Goal: Transaction & Acquisition: Purchase product/service

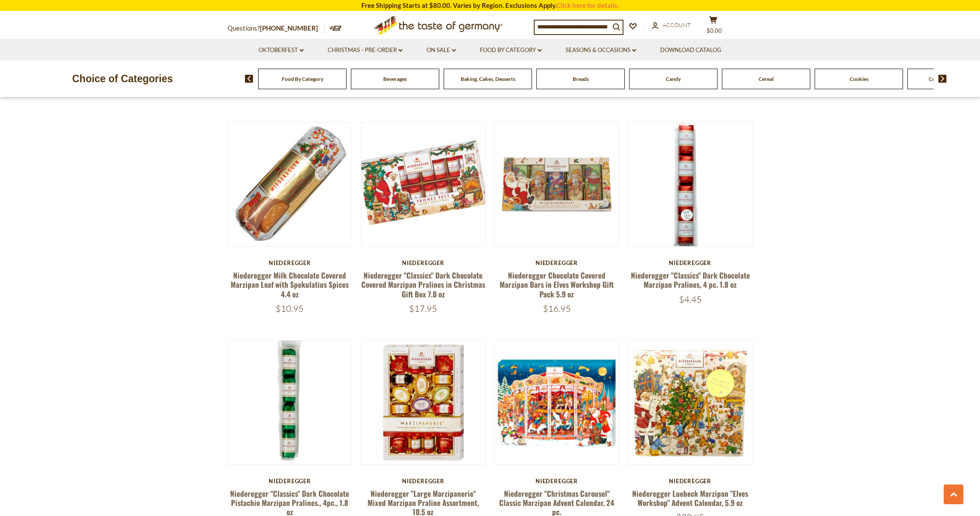
scroll to position [835, 0]
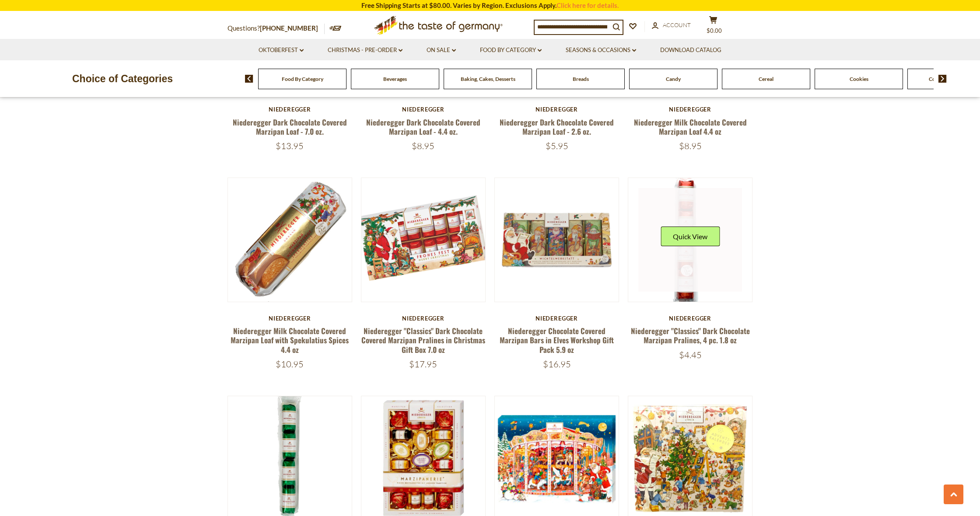
click at [691, 252] on div "Quick View" at bounding box center [690, 240] width 59 height 26
click at [686, 239] on button "Quick View" at bounding box center [690, 237] width 59 height 20
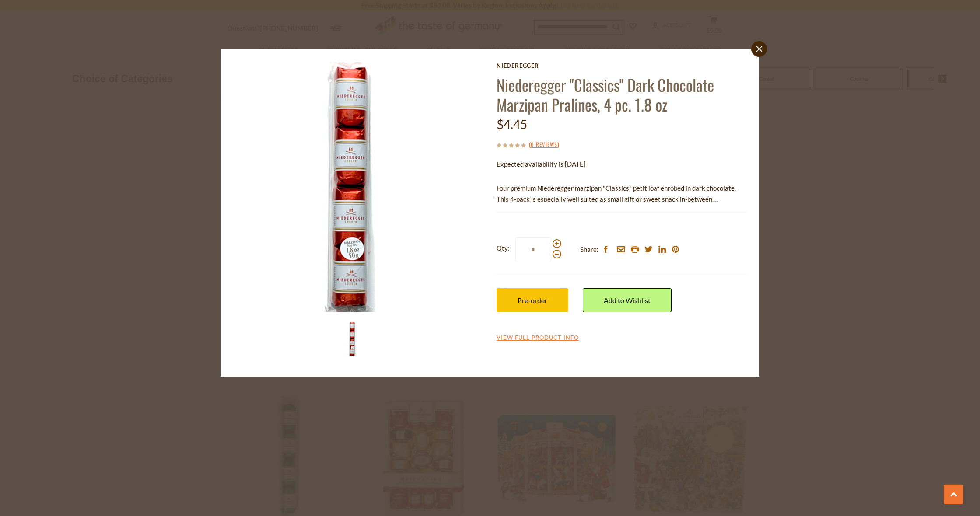
click at [350, 340] on img at bounding box center [353, 339] width 35 height 35
click at [534, 291] on button "Pre-order" at bounding box center [533, 300] width 72 height 24
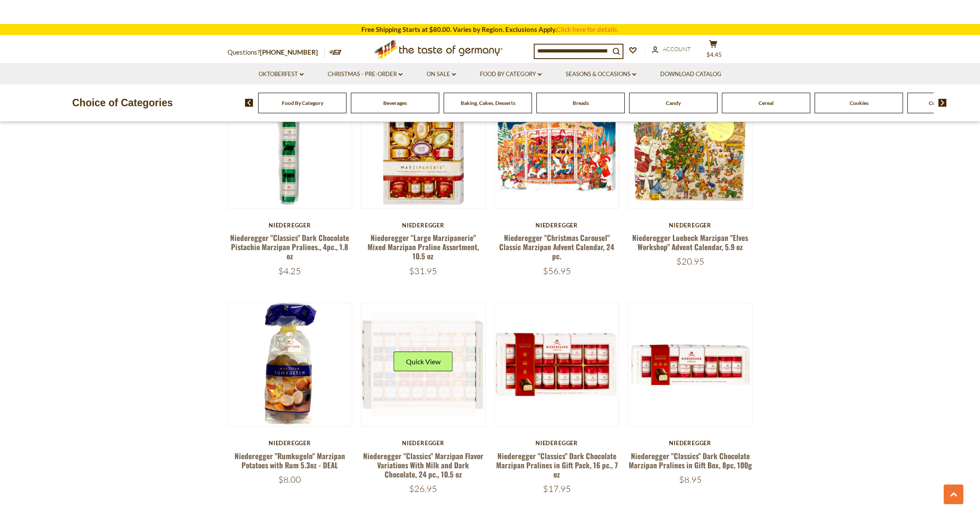
scroll to position [1148, 0]
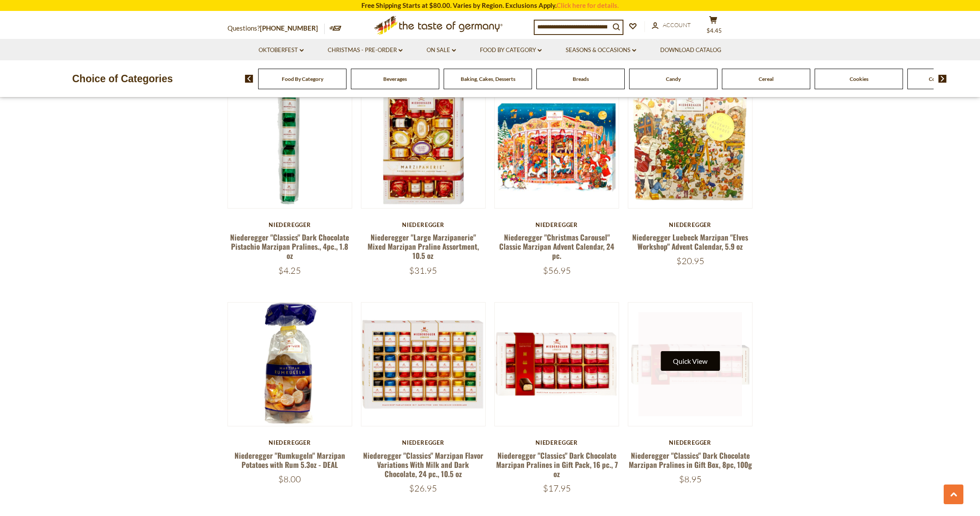
click at [691, 351] on button "Quick View" at bounding box center [690, 361] width 59 height 20
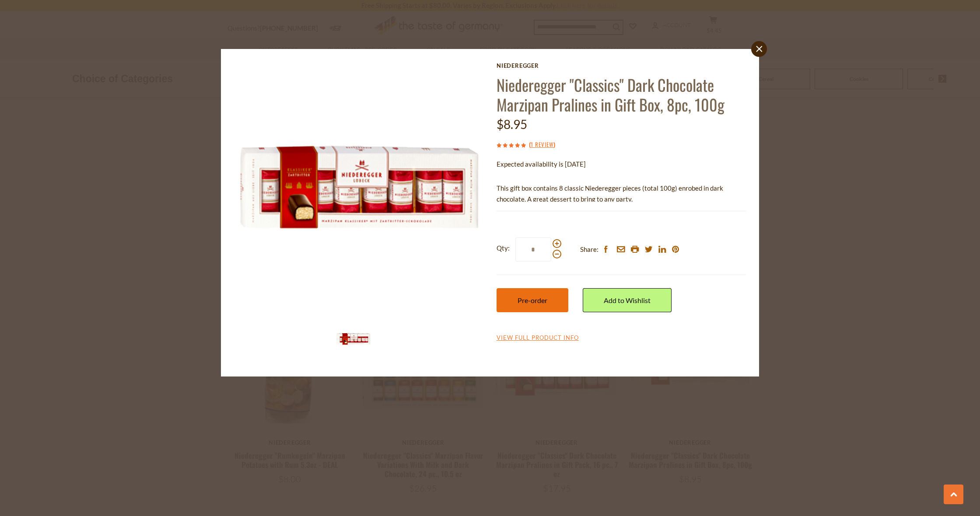
click at [552, 289] on button "Pre-order" at bounding box center [533, 300] width 72 height 24
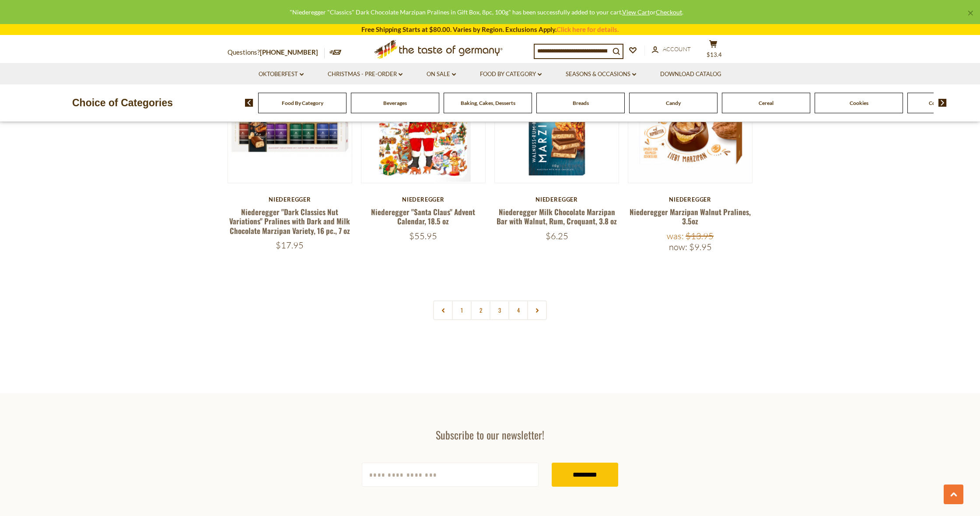
scroll to position [1829, 0]
click at [534, 300] on link at bounding box center [537, 310] width 20 height 20
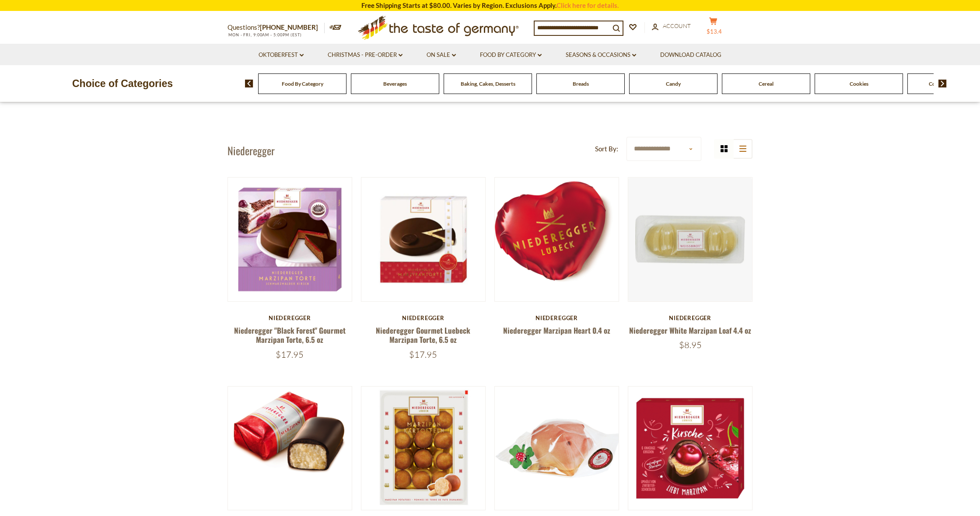
click at [715, 27] on button "cart $13.4" at bounding box center [713, 28] width 26 height 22
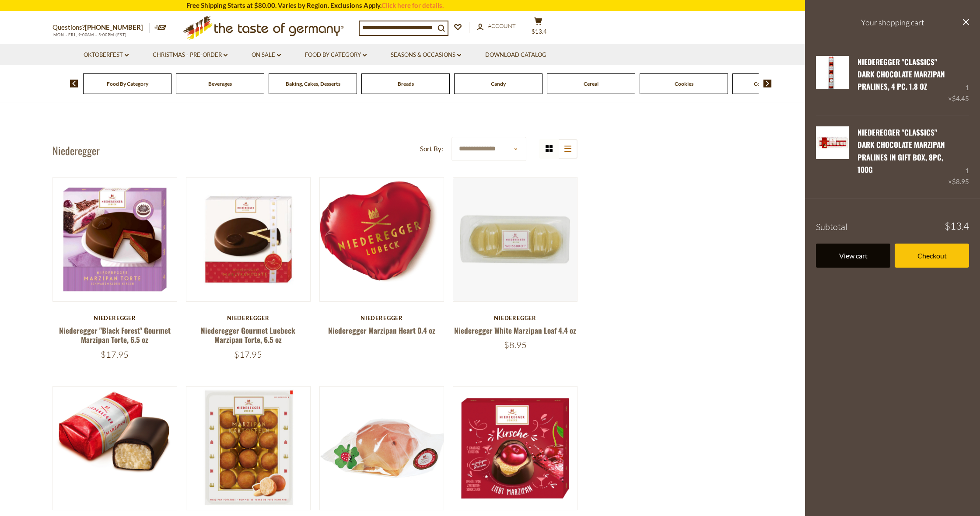
click at [850, 251] on link "View cart" at bounding box center [853, 256] width 74 height 24
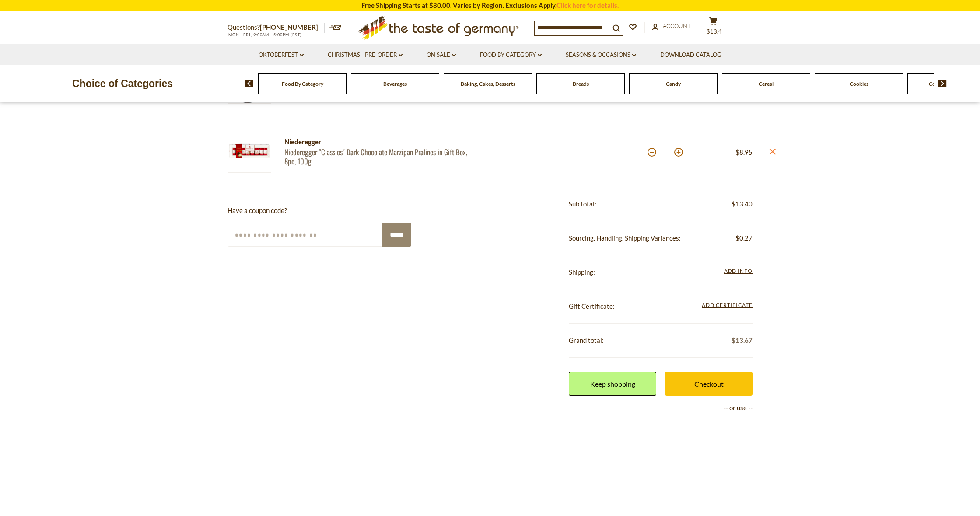
scroll to position [261, 0]
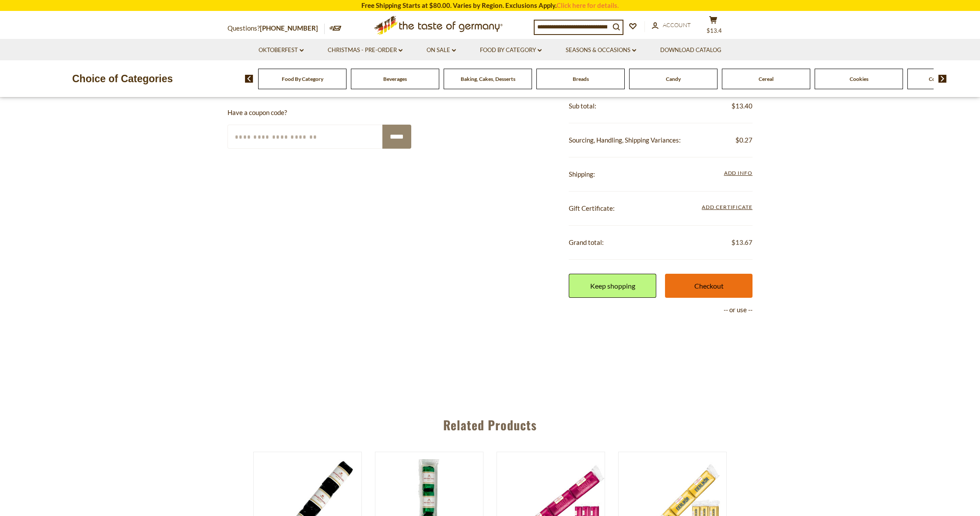
click at [724, 291] on link "Checkout" at bounding box center [709, 286] width 88 height 24
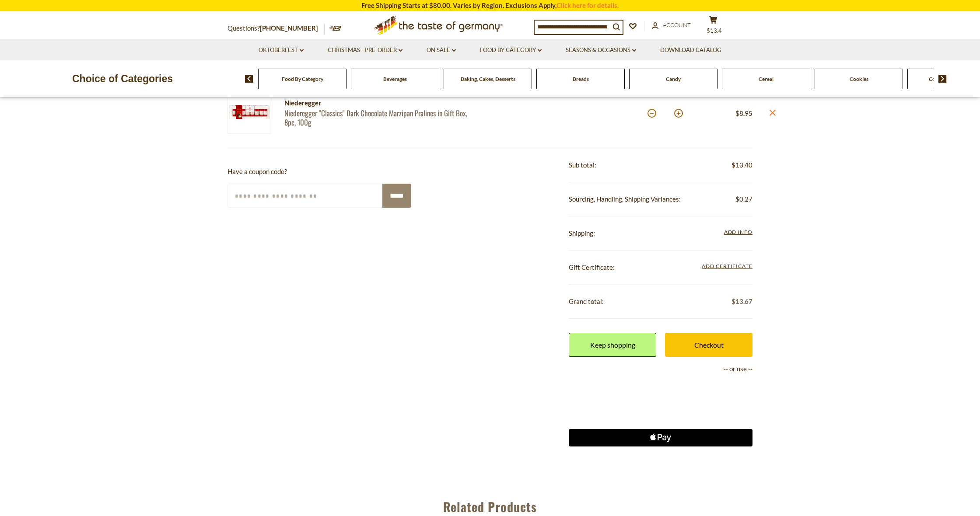
scroll to position [37, 0]
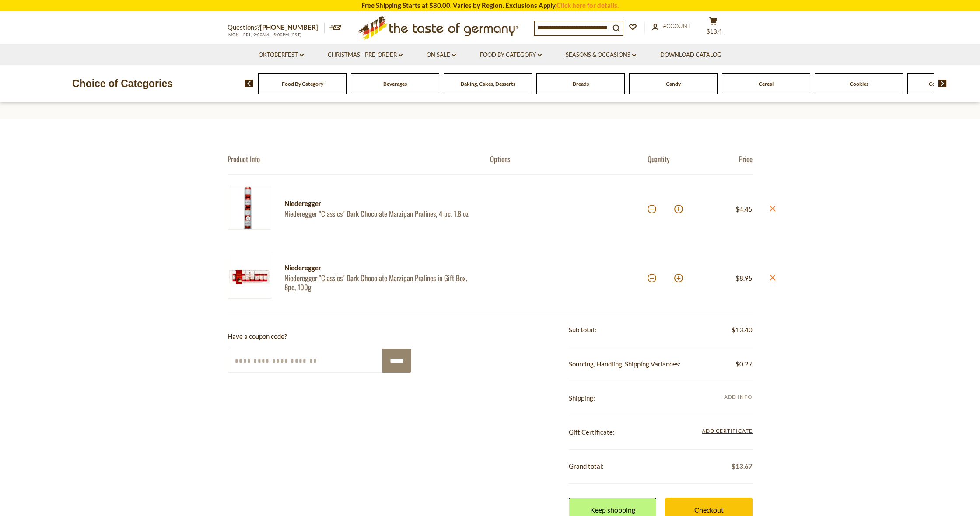
click at [740, 397] on span "Add Info" at bounding box center [738, 397] width 28 height 7
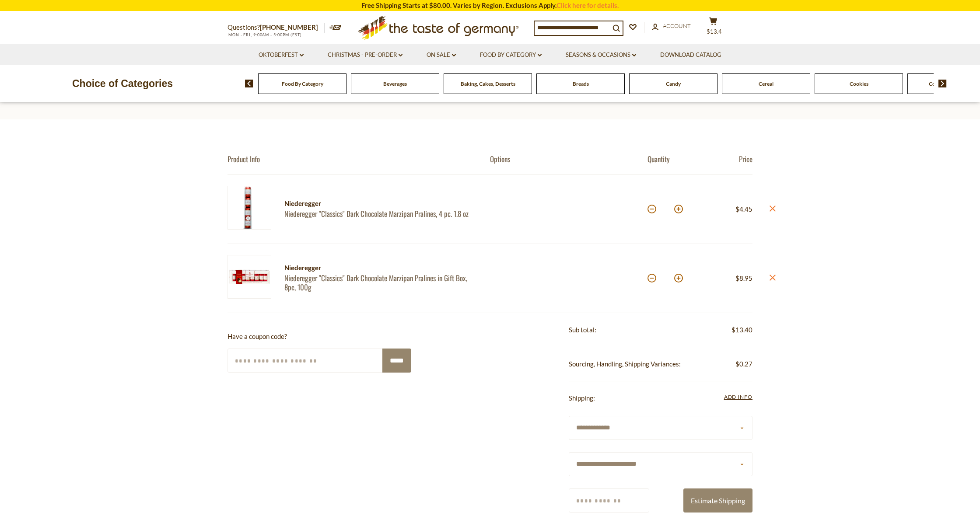
select select "**"
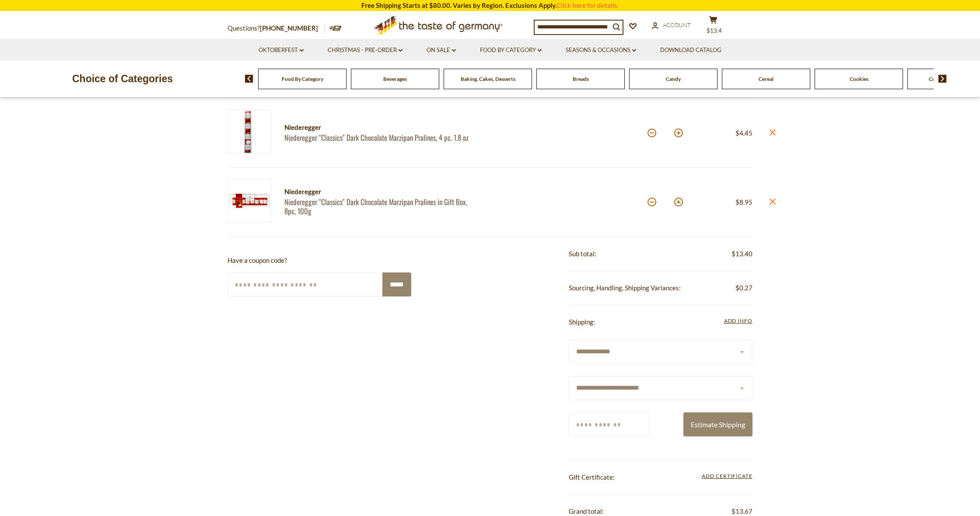
scroll to position [129, 0]
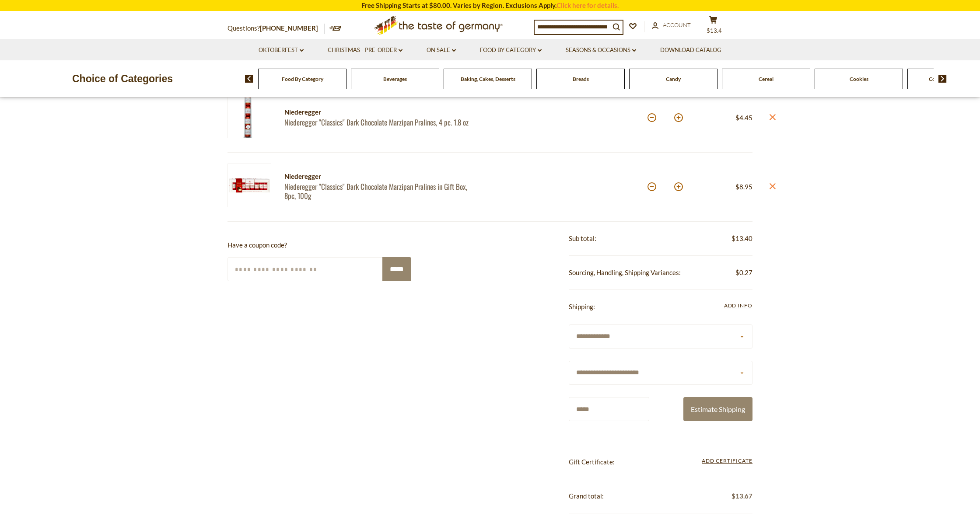
click at [718, 407] on button "Estimate Shipping" at bounding box center [718, 409] width 69 height 24
drag, startPoint x: 624, startPoint y: 408, endPoint x: 581, endPoint y: 407, distance: 42.9
click at [581, 407] on input "*****" at bounding box center [609, 409] width 81 height 24
type input "*****"
click at [718, 407] on button "Estimate Shipping" at bounding box center [718, 409] width 69 height 24
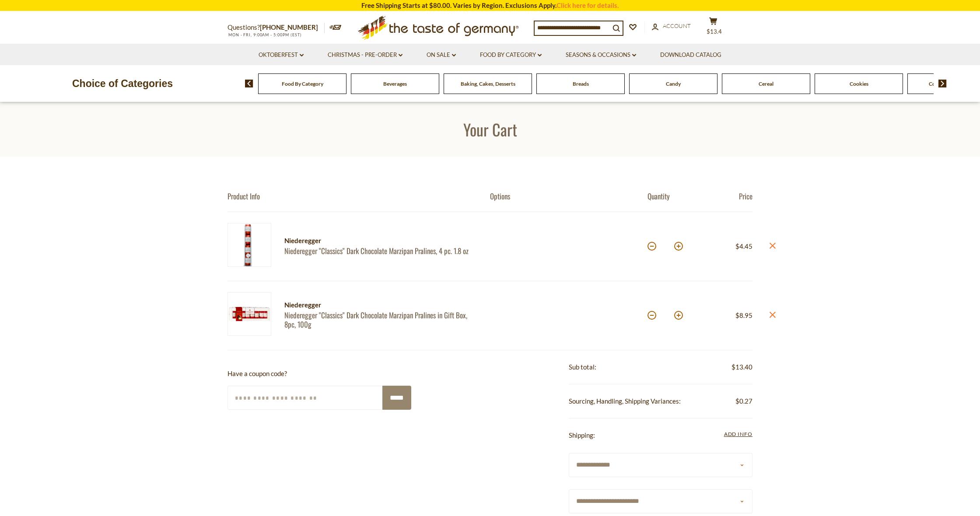
scroll to position [0, 0]
click at [450, 53] on link "On Sale dropdown_arrow" at bounding box center [441, 55] width 29 height 10
click at [441, 78] on link "All On Sale" at bounding box center [438, 78] width 32 height 8
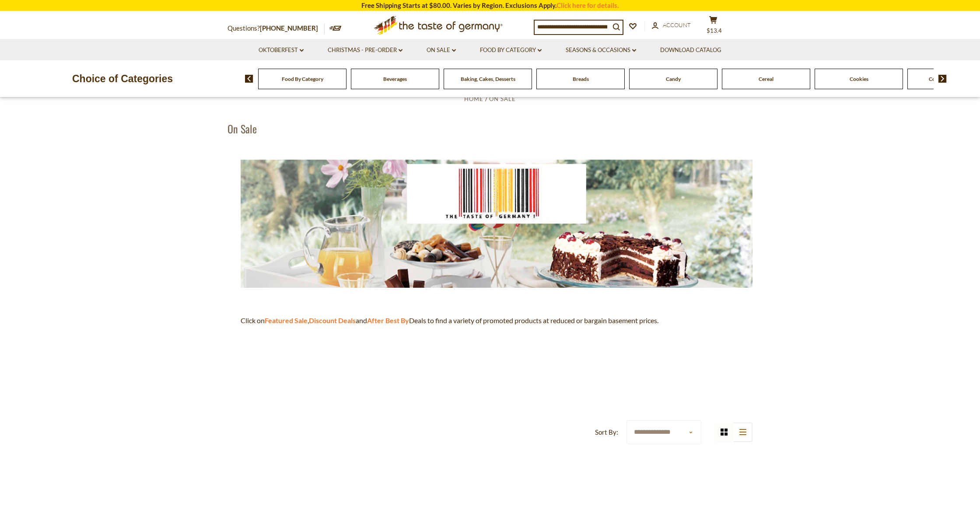
scroll to position [38, 0]
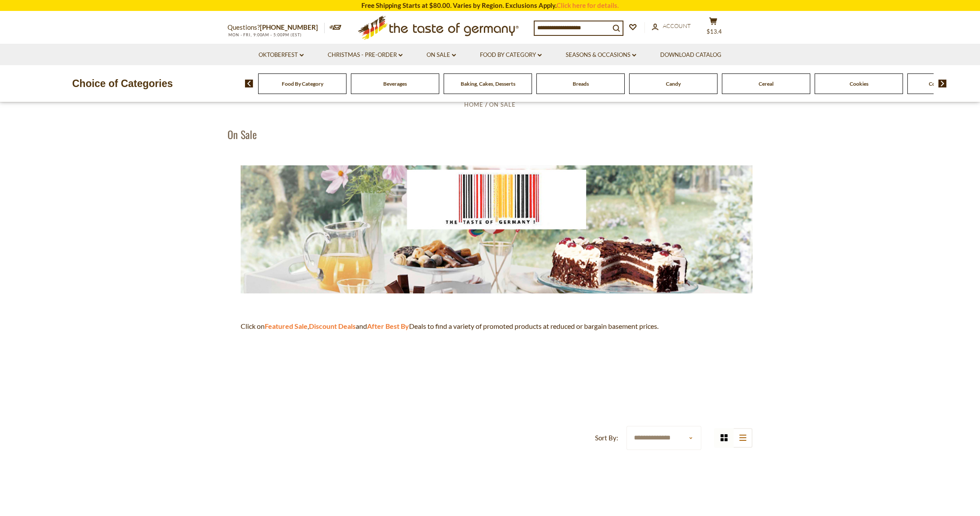
click at [347, 88] on div "Beverages" at bounding box center [302, 84] width 88 height 21
click at [347, 89] on div "Beverages" at bounding box center [302, 84] width 88 height 21
click at [283, 53] on link "Oktoberfest dropdown_arrow" at bounding box center [281, 55] width 45 height 10
click at [273, 77] on link "All Oktoberfest" at bounding box center [276, 78] width 45 height 8
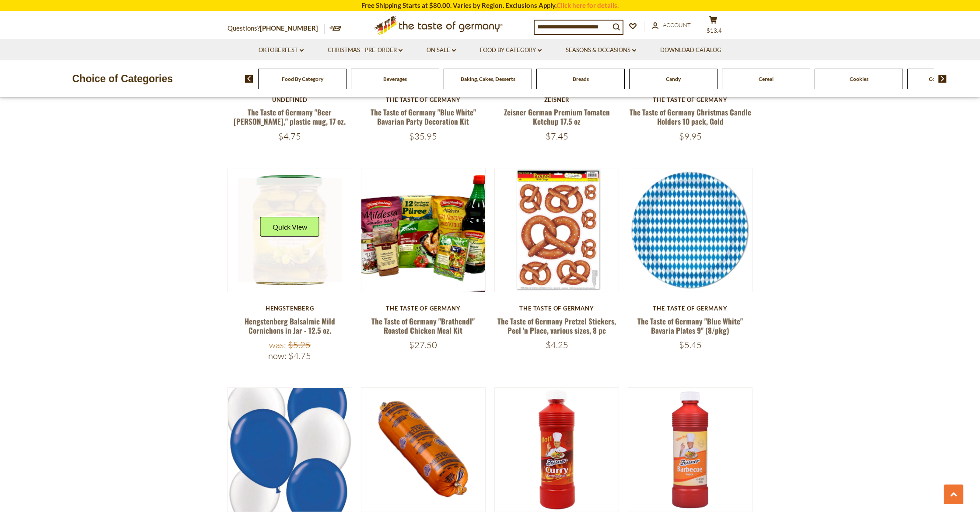
scroll to position [1852, 0]
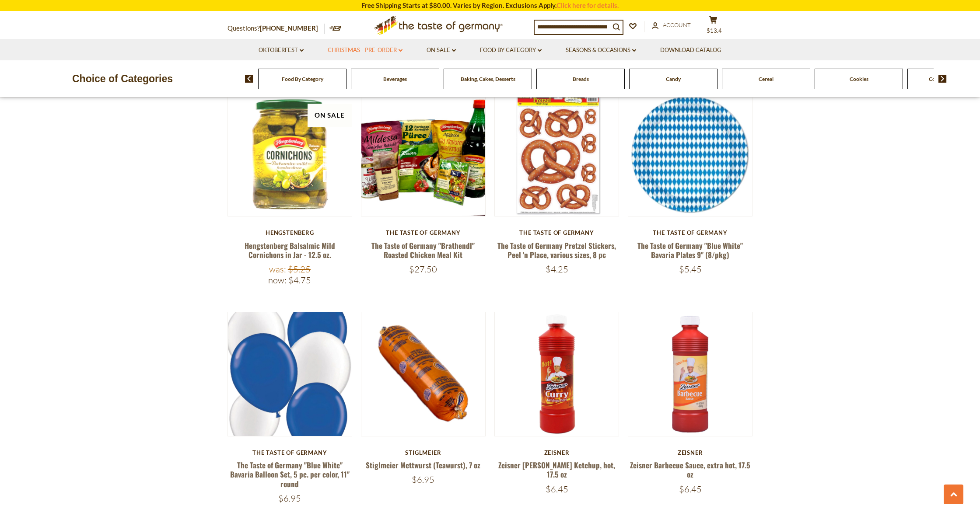
click at [373, 46] on link "Christmas - PRE-ORDER dropdown_arrow" at bounding box center [365, 51] width 75 height 10
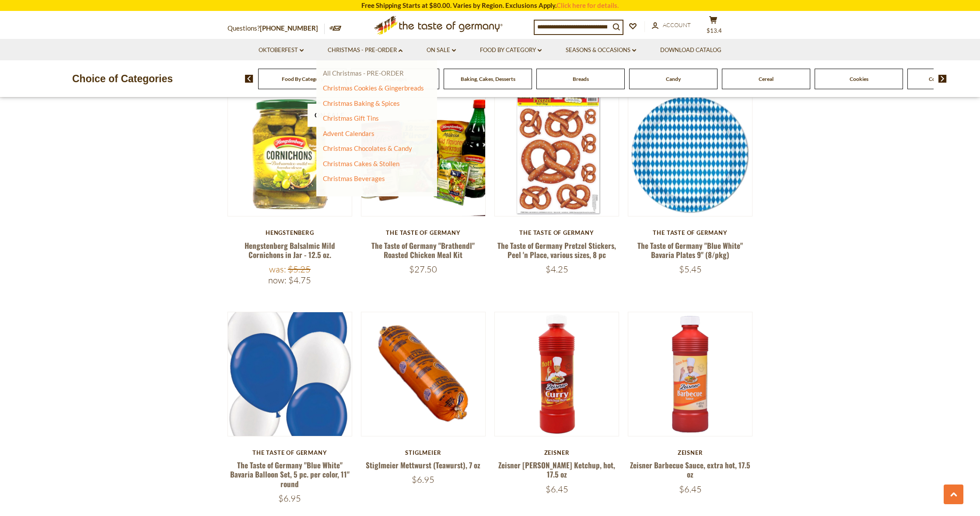
click at [342, 70] on link "All Christmas - PRE-ORDER" at bounding box center [363, 73] width 81 height 8
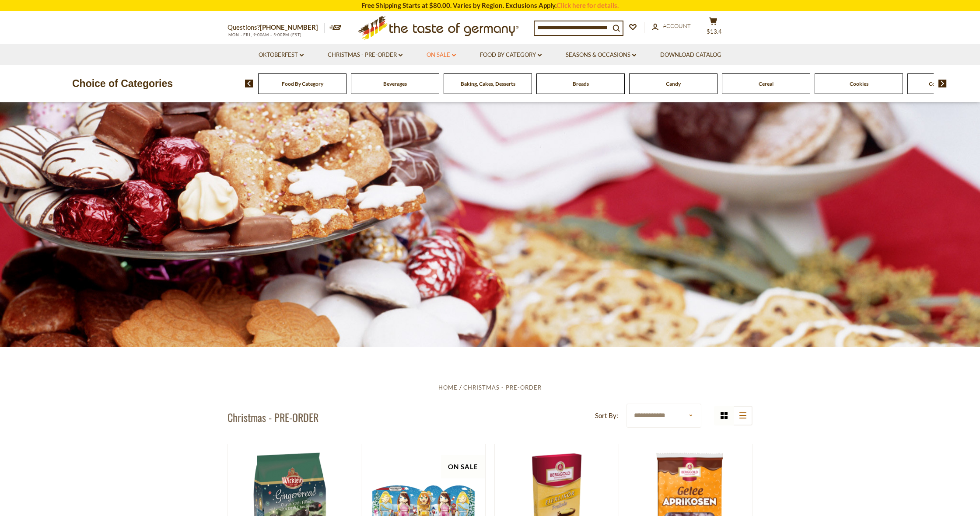
click at [447, 53] on link "On Sale dropdown_arrow" at bounding box center [441, 55] width 29 height 10
click at [439, 74] on link "All On Sale" at bounding box center [438, 78] width 32 height 8
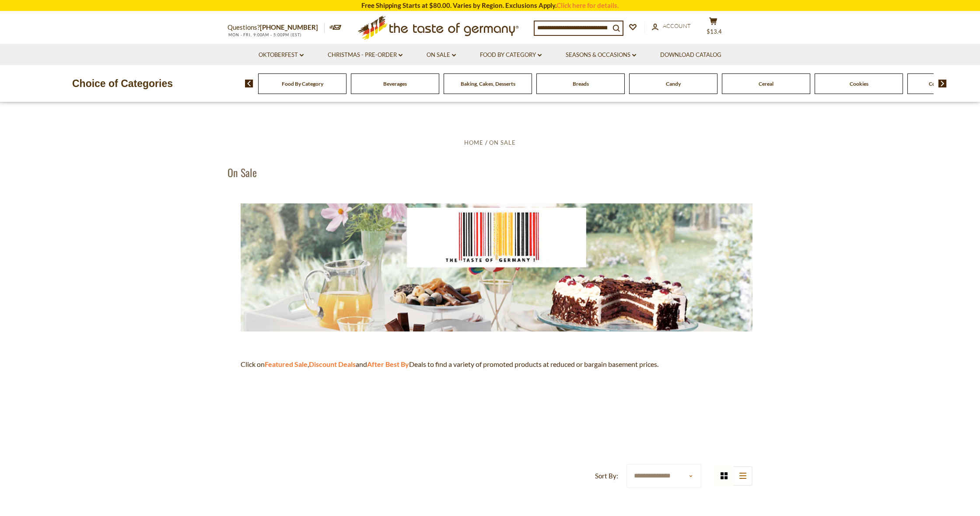
click at [506, 61] on li "Food By Category dropdown_arrow All Food By Category Taste of Germany Collectio…" at bounding box center [511, 54] width 84 height 21
click at [506, 54] on link "Food By Category dropdown_arrow" at bounding box center [511, 55] width 62 height 10
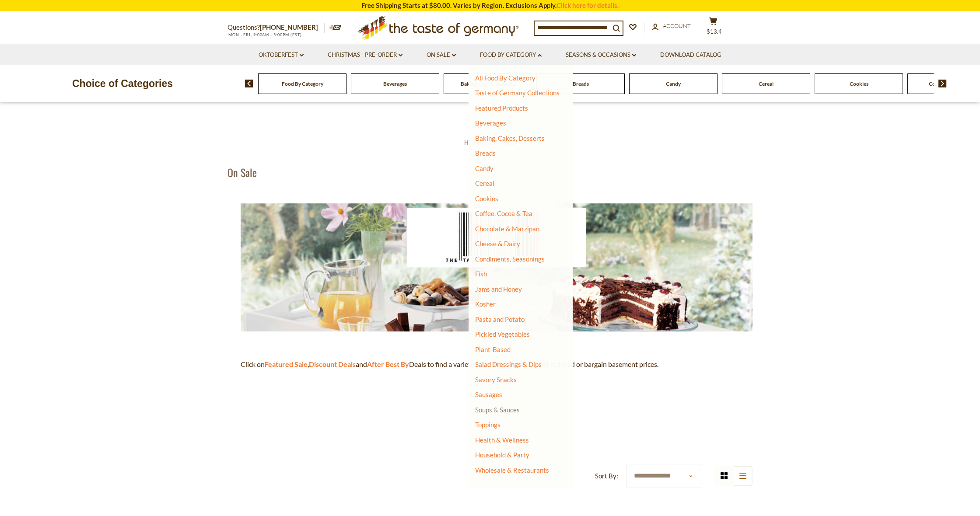
click at [495, 407] on link "Soups & Sauces" at bounding box center [497, 410] width 45 height 8
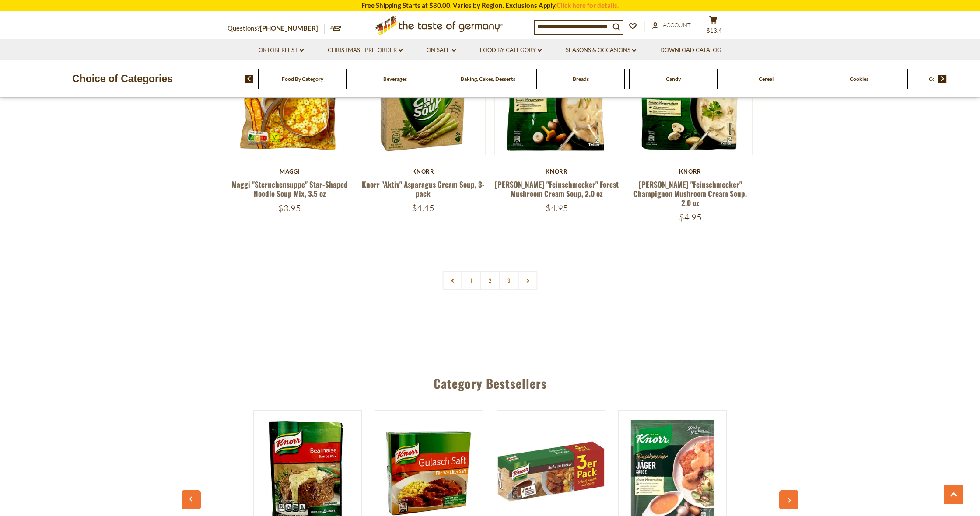
scroll to position [1895, 0]
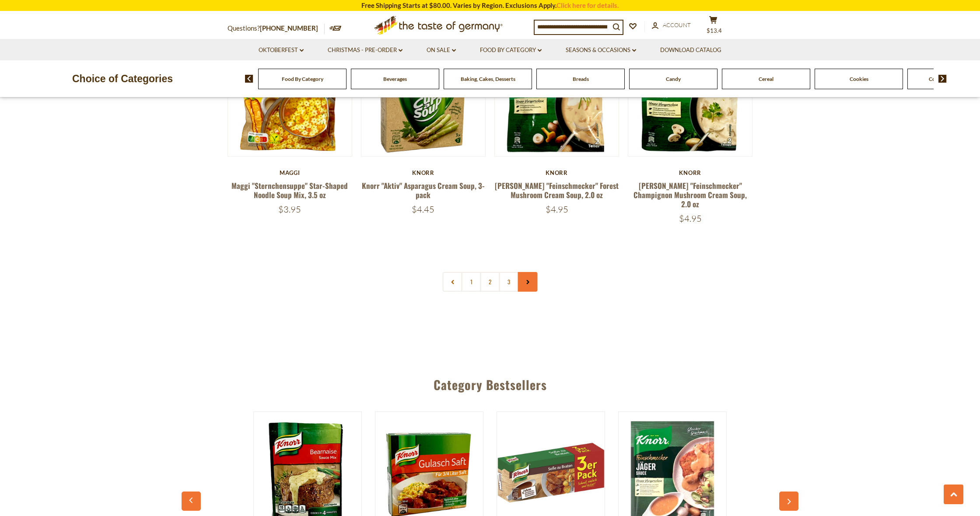
click at [533, 272] on link at bounding box center [528, 282] width 20 height 20
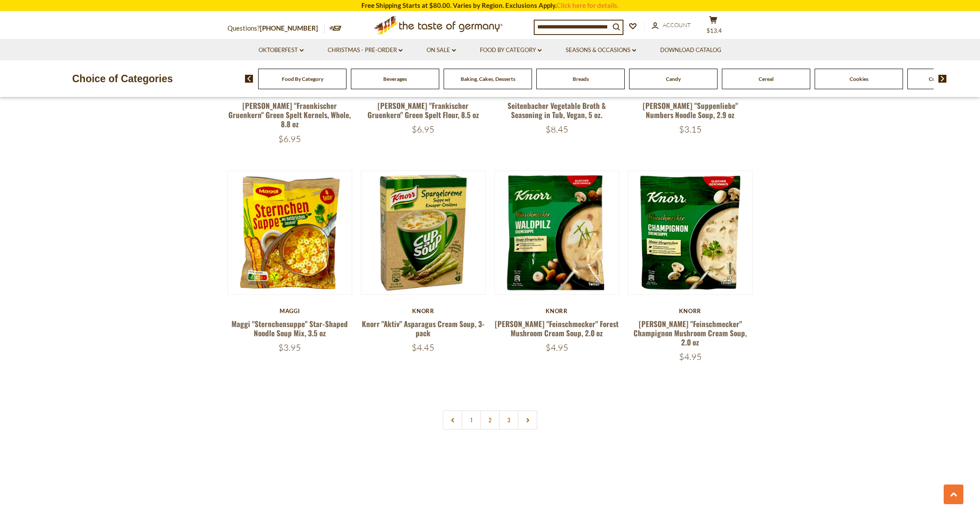
scroll to position [1759, 0]
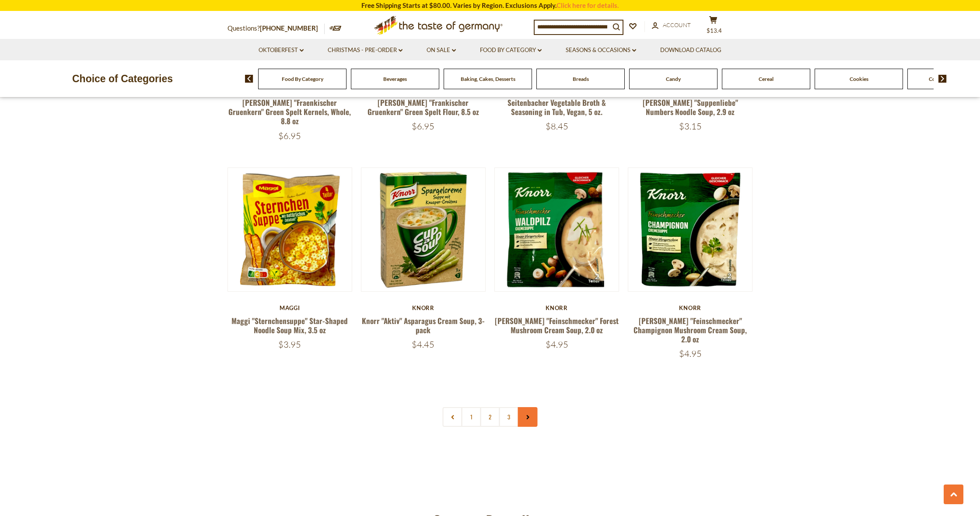
click at [527, 407] on link at bounding box center [528, 417] width 20 height 20
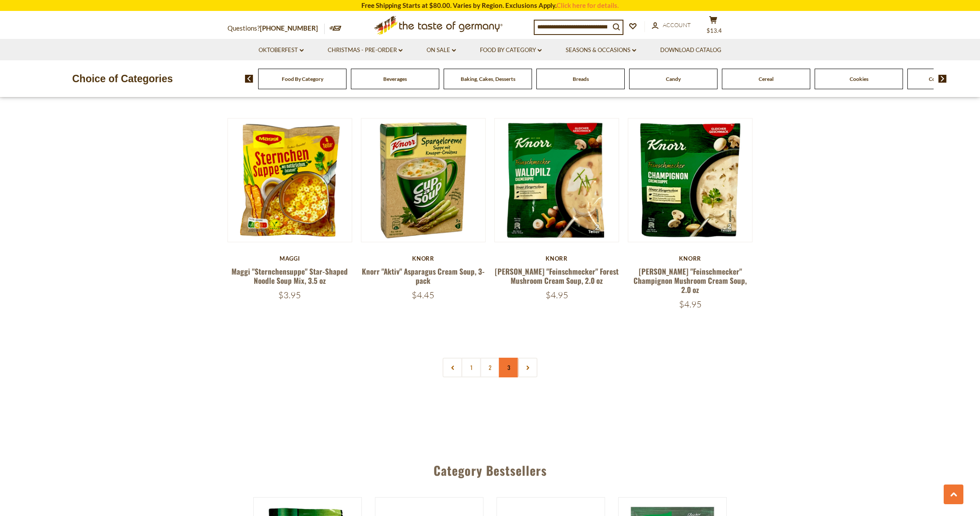
scroll to position [1811, 0]
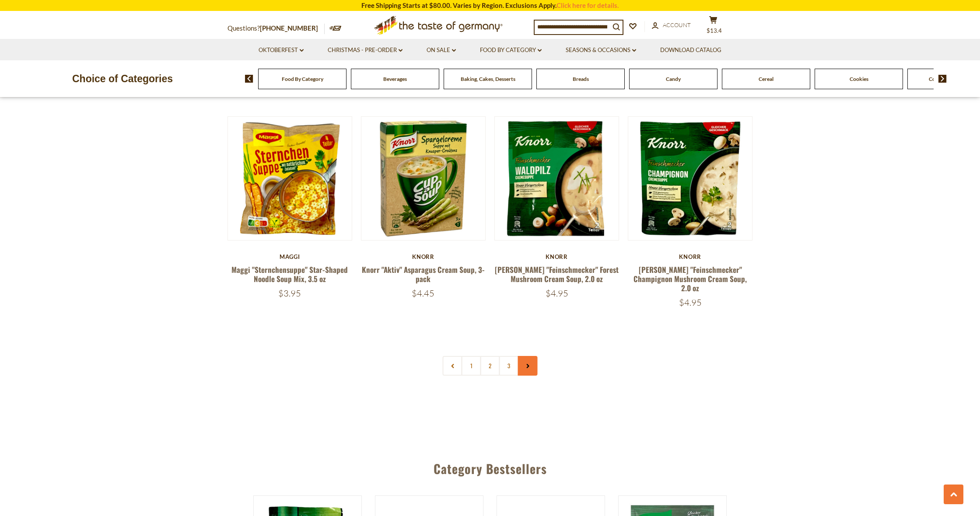
click at [530, 356] on link at bounding box center [528, 366] width 20 height 20
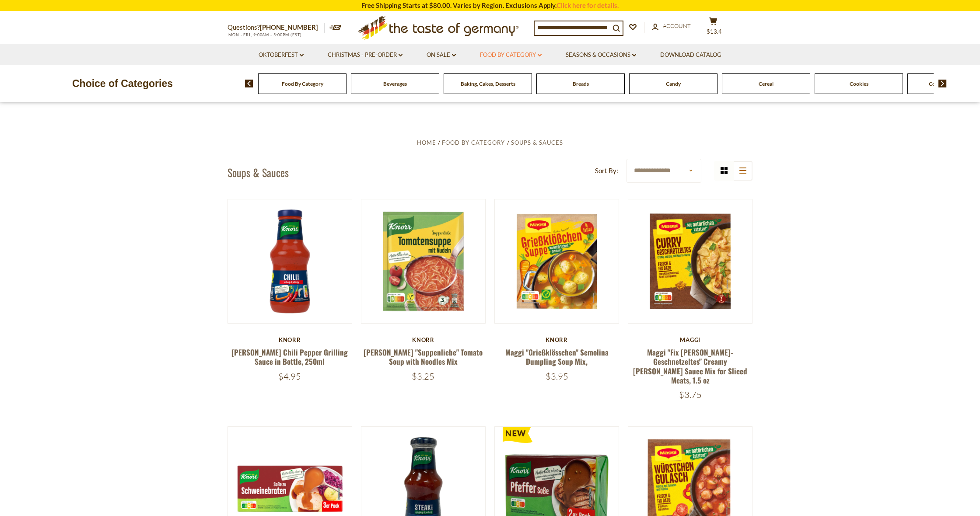
click at [517, 56] on link "Food By Category dropdown_arrow" at bounding box center [511, 55] width 62 height 10
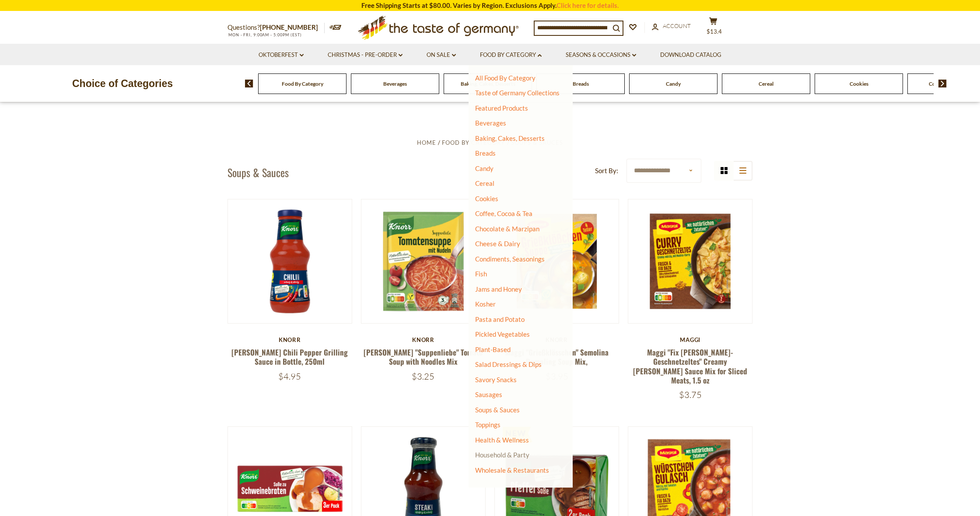
click at [508, 455] on link "Household & Party" at bounding box center [502, 455] width 54 height 12
click at [500, 464] on link "All Household & Party" at bounding box center [511, 468] width 63 height 8
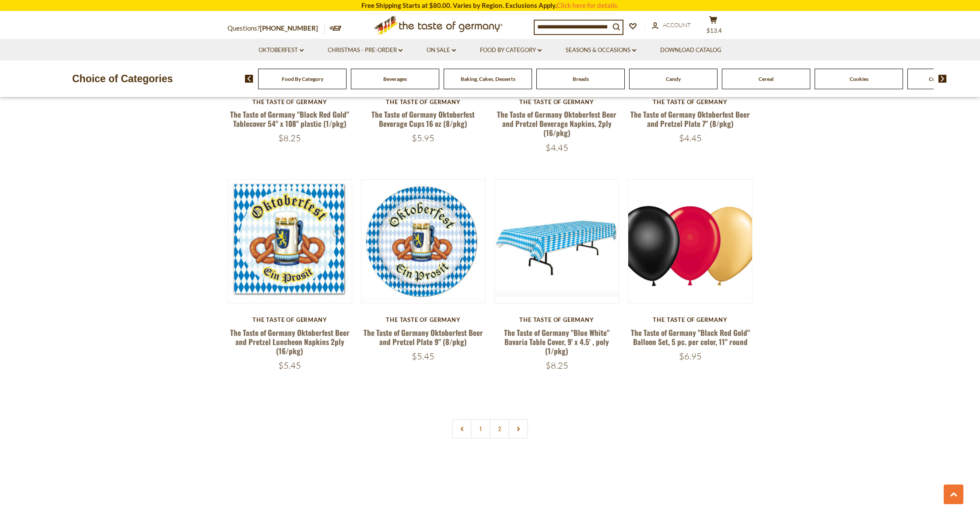
scroll to position [1738, 0]
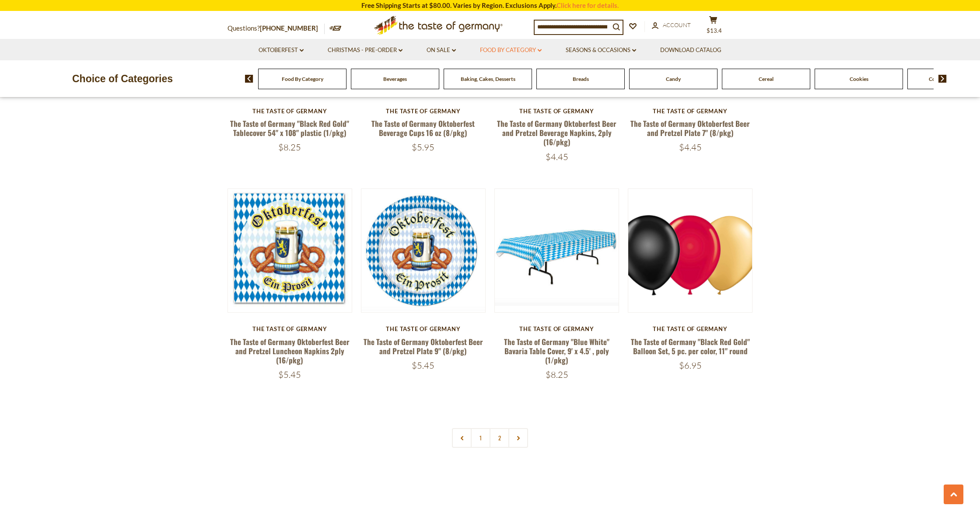
click at [523, 53] on link "Food By Category dropdown_arrow" at bounding box center [511, 51] width 62 height 10
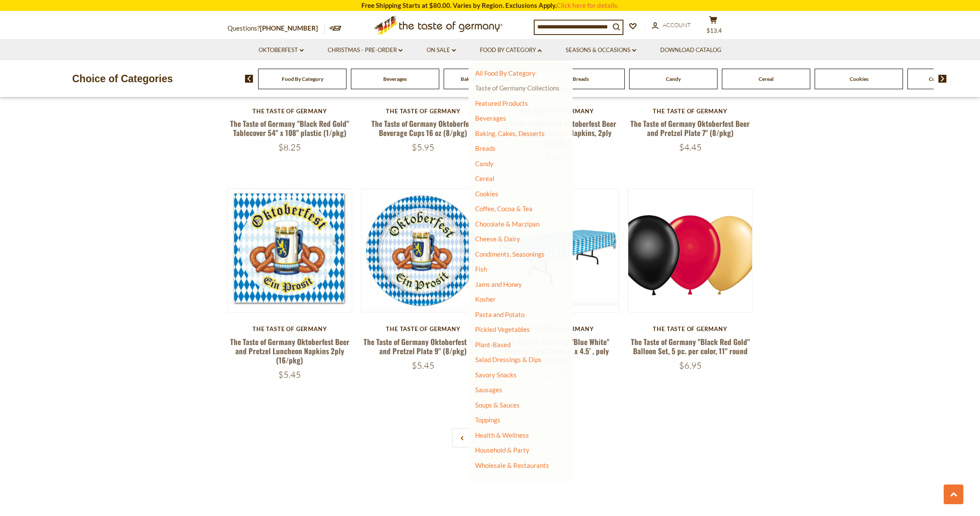
click at [505, 86] on link "Taste of Germany Collections" at bounding box center [517, 88] width 84 height 8
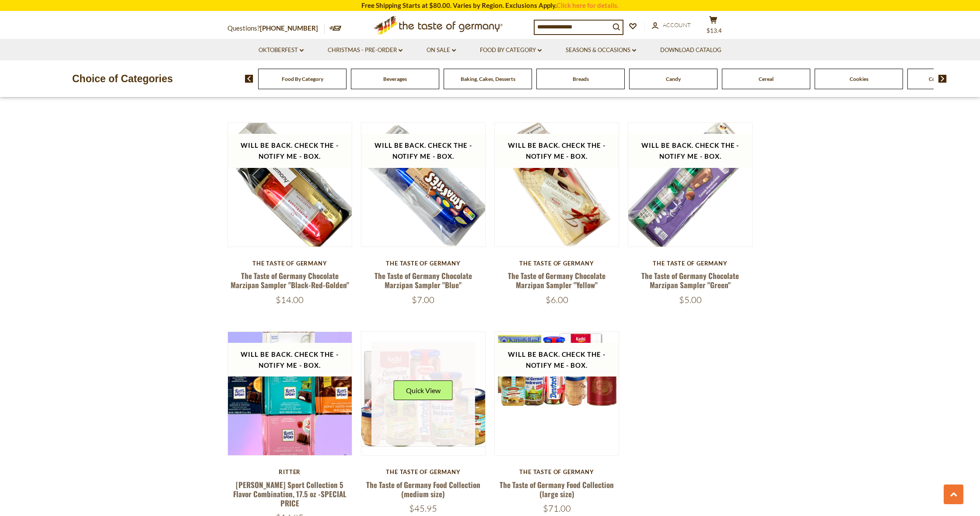
scroll to position [1559, 0]
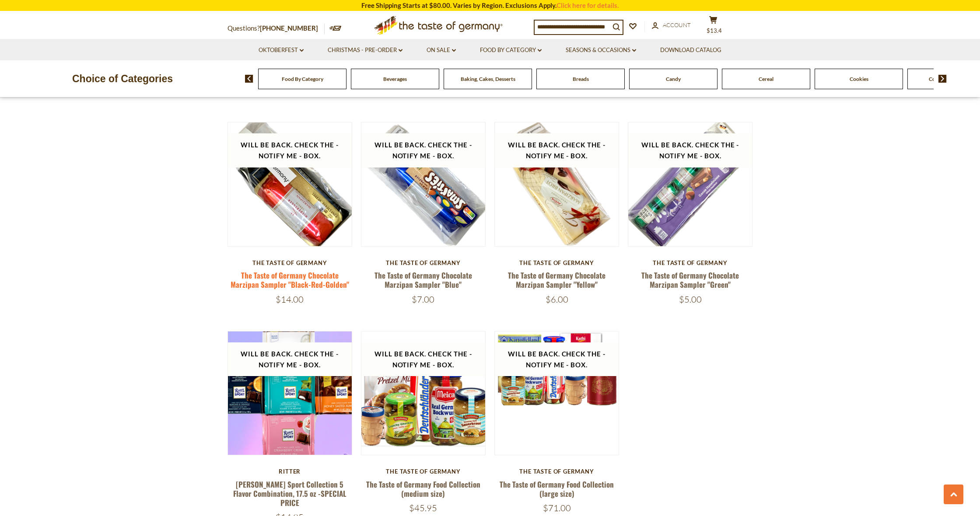
click at [262, 271] on link "The Taste of Germany Chocolate Marzipan Sampler "Black-Red-Golden"" at bounding box center [290, 280] width 119 height 20
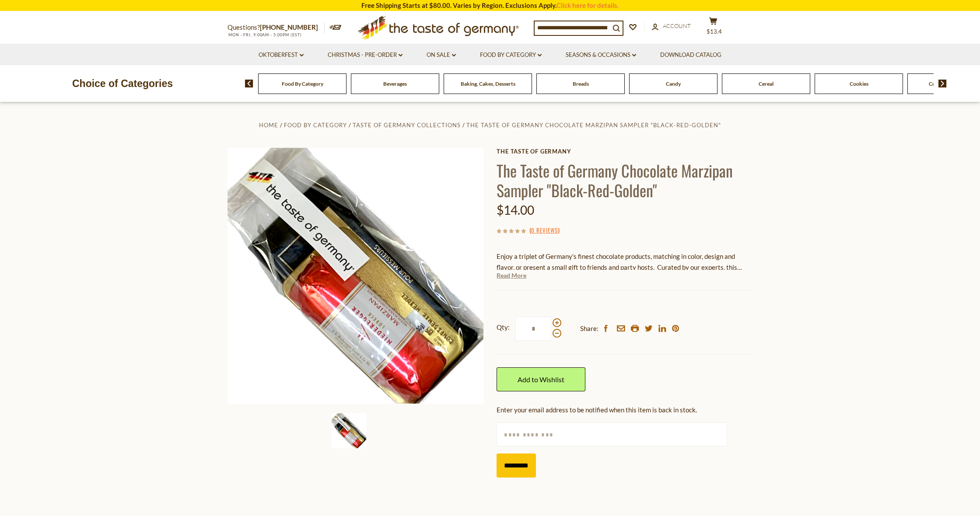
click at [509, 275] on link "Read More" at bounding box center [512, 275] width 30 height 9
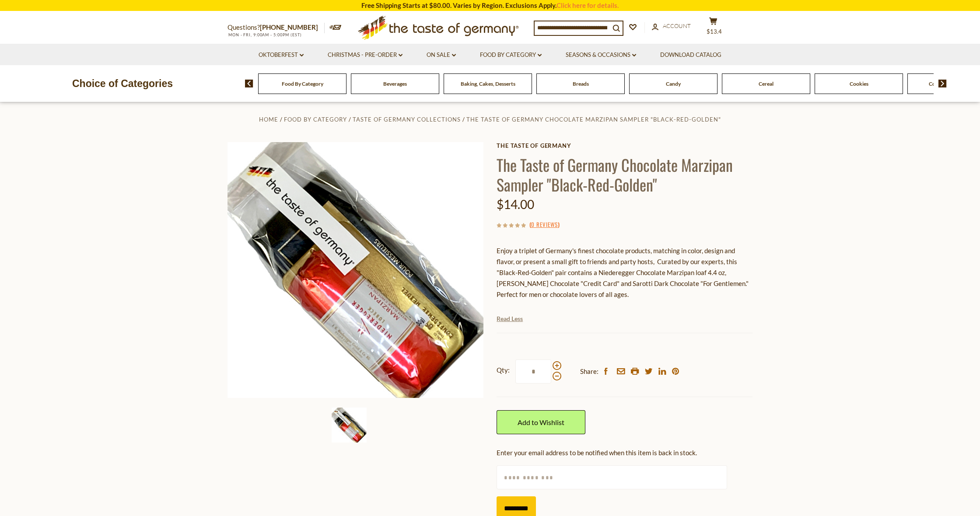
scroll to position [7, 0]
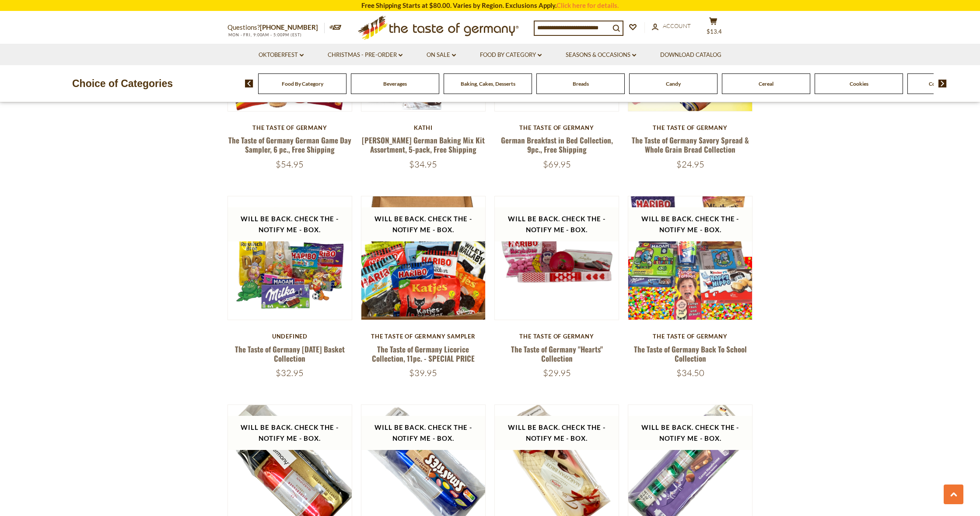
scroll to position [1160, 0]
